Goal: Ask a question

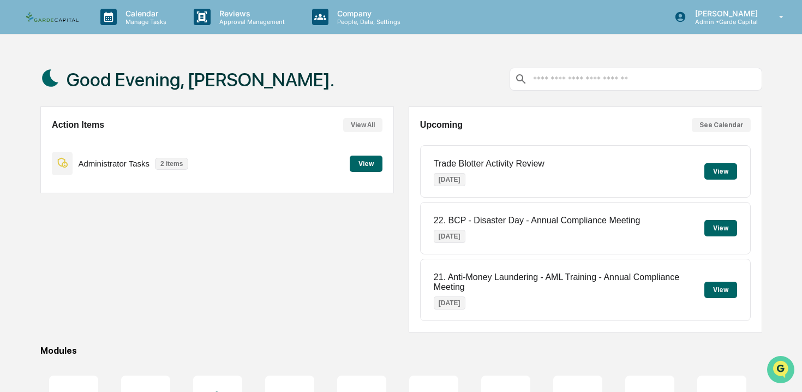
click at [780, 367] on img "Open customer support" at bounding box center [780, 369] width 27 height 22
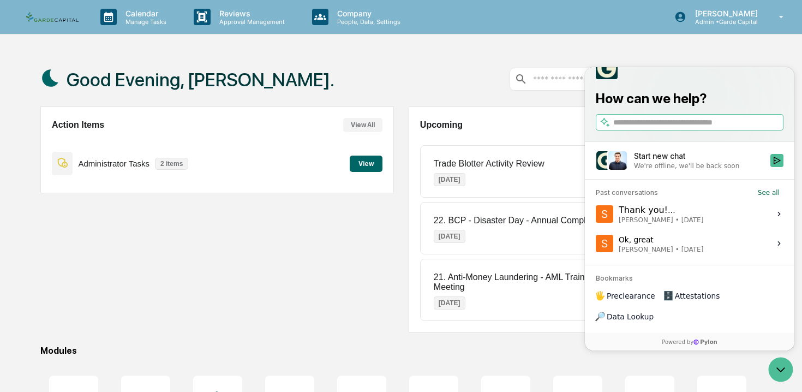
click at [680, 161] on div "Start new chat" at bounding box center [699, 156] width 130 height 11
click at [770, 167] on button "Start new chat We're offline, we'll be back soon" at bounding box center [776, 160] width 13 height 13
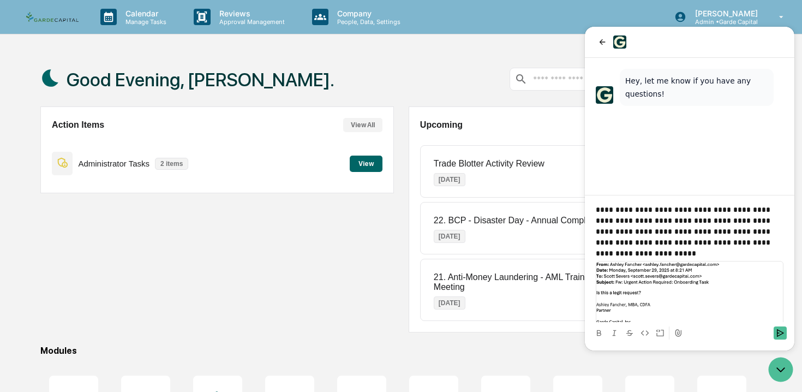
scroll to position [171, 0]
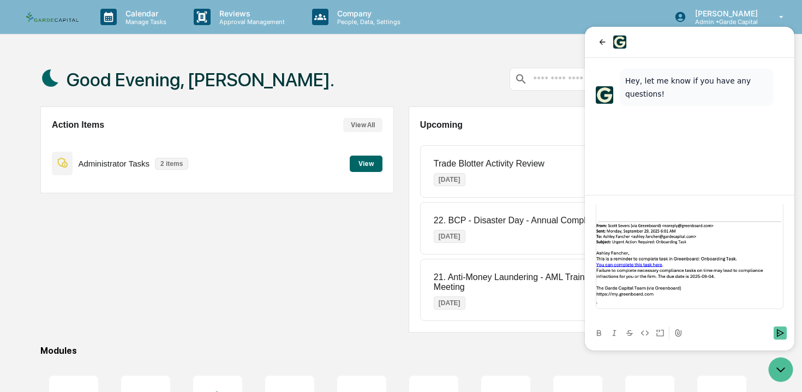
click at [781, 333] on icon "Send" at bounding box center [780, 332] width 9 height 9
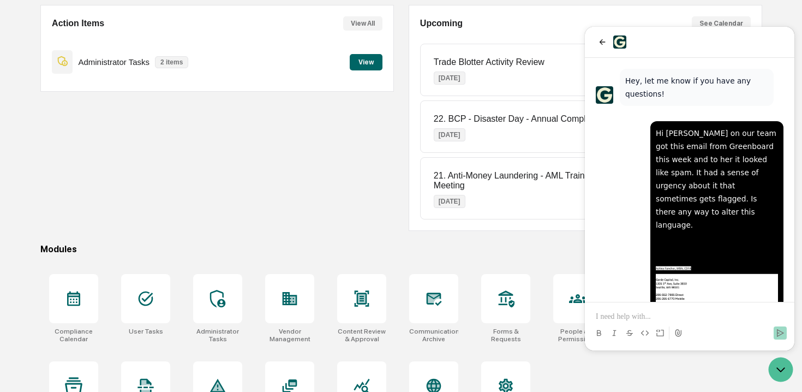
scroll to position [97, 0]
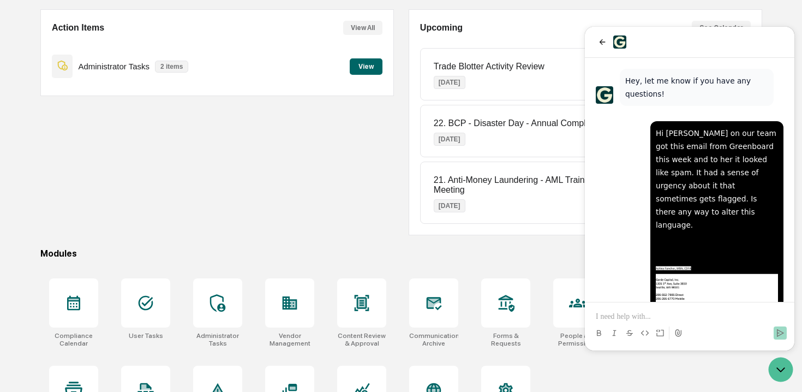
click at [703, 178] on p "Hi [PERSON_NAME] on our team got this email from Greenboard this week and to he…" at bounding box center [717, 179] width 122 height 105
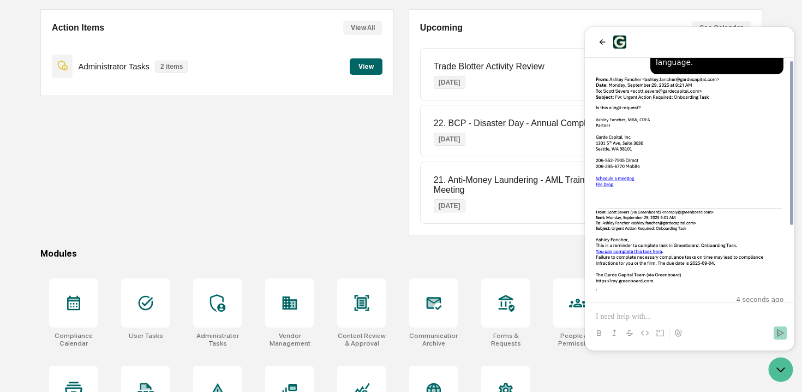
click at [696, 269] on img "Preview image: Preview" at bounding box center [690, 185] width 188 height 219
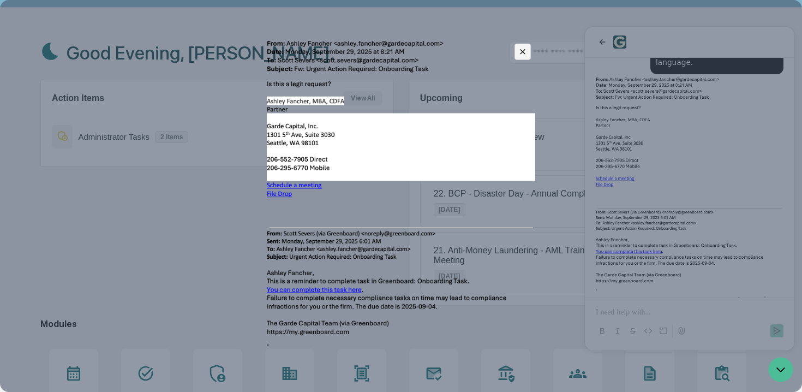
scroll to position [0, 0]
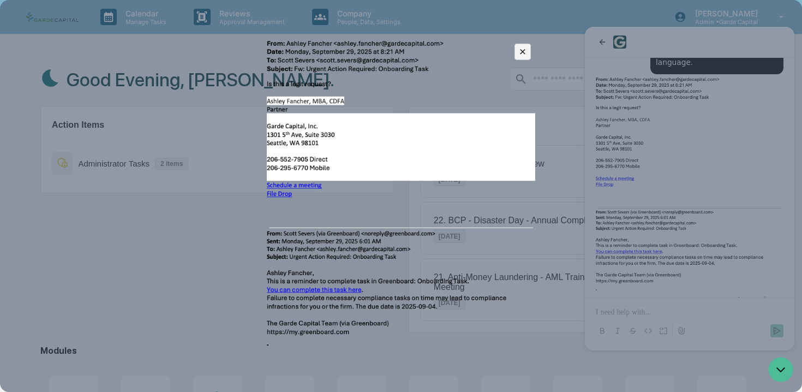
click at [419, 338] on img at bounding box center [401, 195] width 268 height 313
click at [398, 263] on img at bounding box center [401, 195] width 268 height 313
click at [521, 55] on icon "Close preview" at bounding box center [523, 52] width 10 height 10
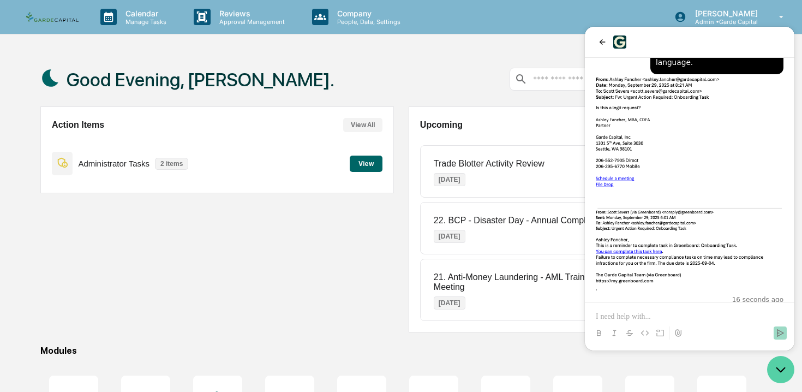
click at [773, 366] on icon "Open customer support" at bounding box center [780, 369] width 27 height 27
